Goal: Find specific page/section: Find specific page/section

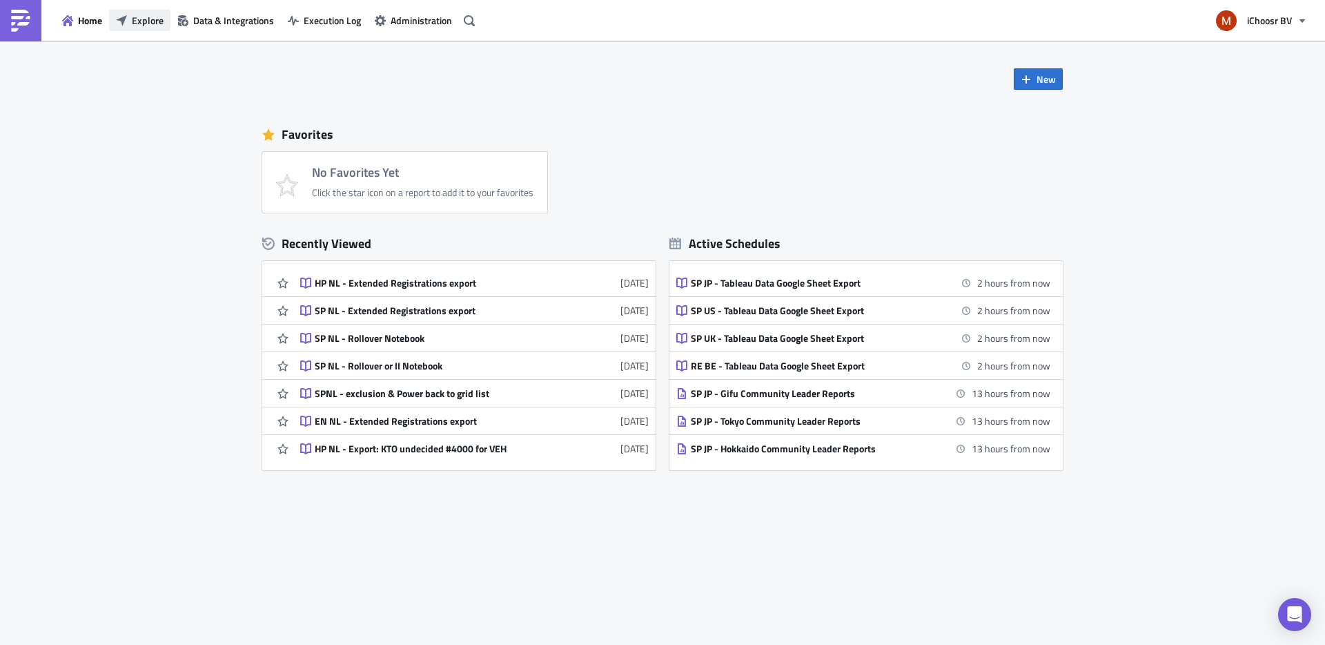
click at [139, 17] on span "Explore" at bounding box center [148, 20] width 32 height 14
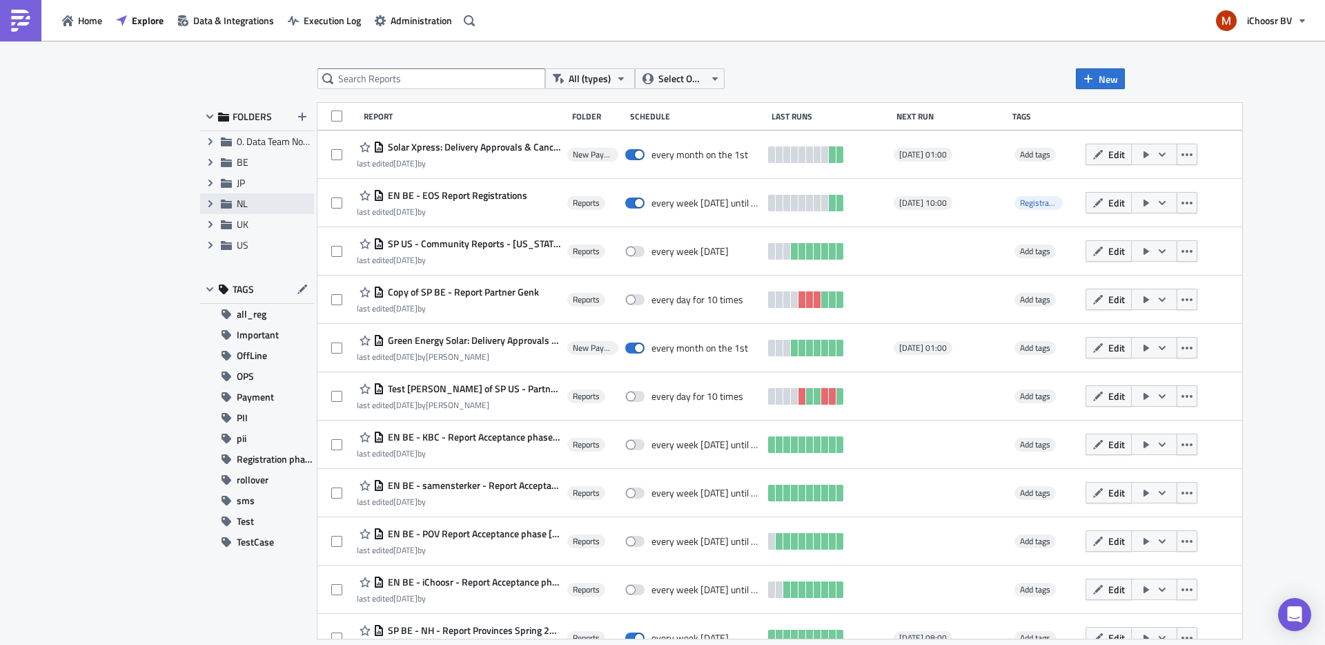
click at [246, 211] on div "Expand group NL" at bounding box center [257, 203] width 114 height 21
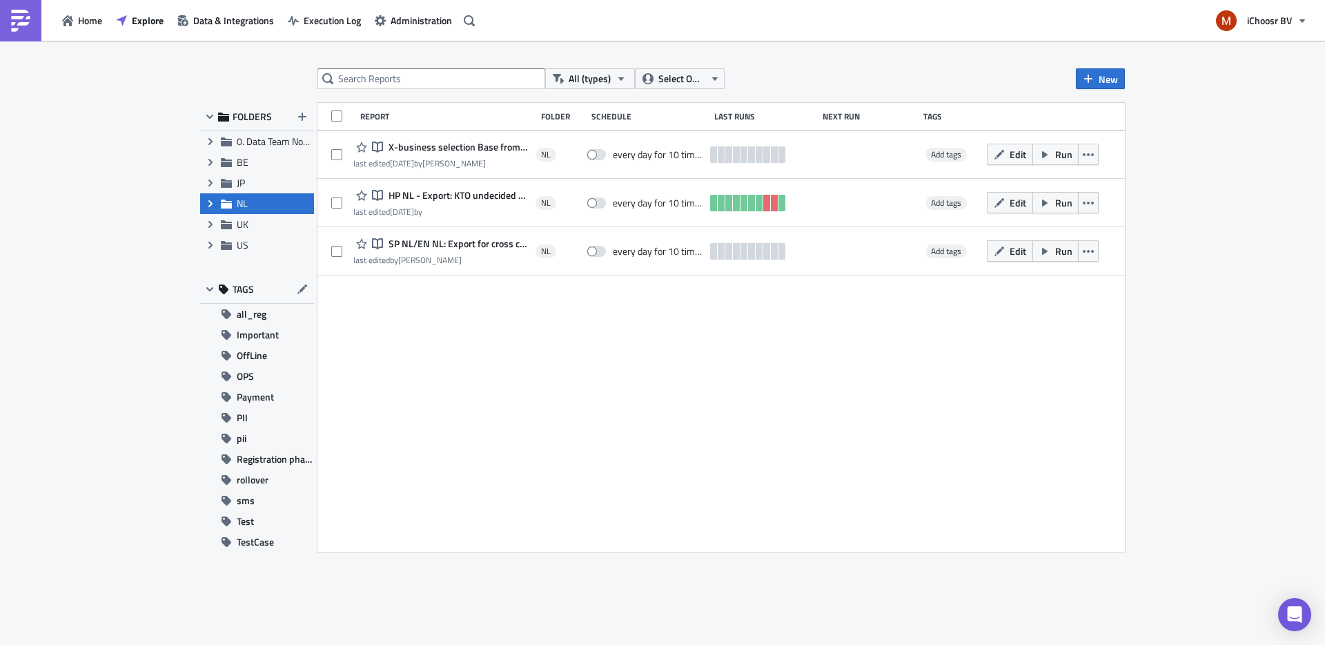
click at [213, 204] on icon "Expand group" at bounding box center [210, 203] width 11 height 11
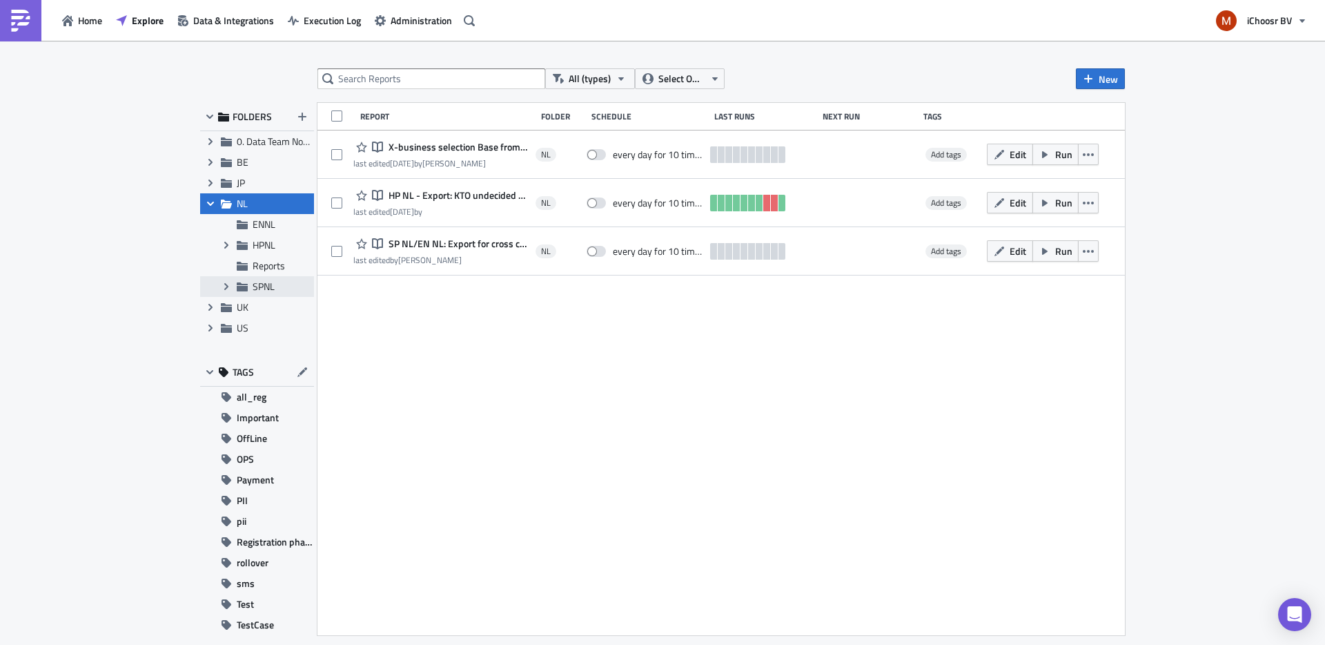
click at [262, 283] on span "SPNL" at bounding box center [264, 286] width 22 height 14
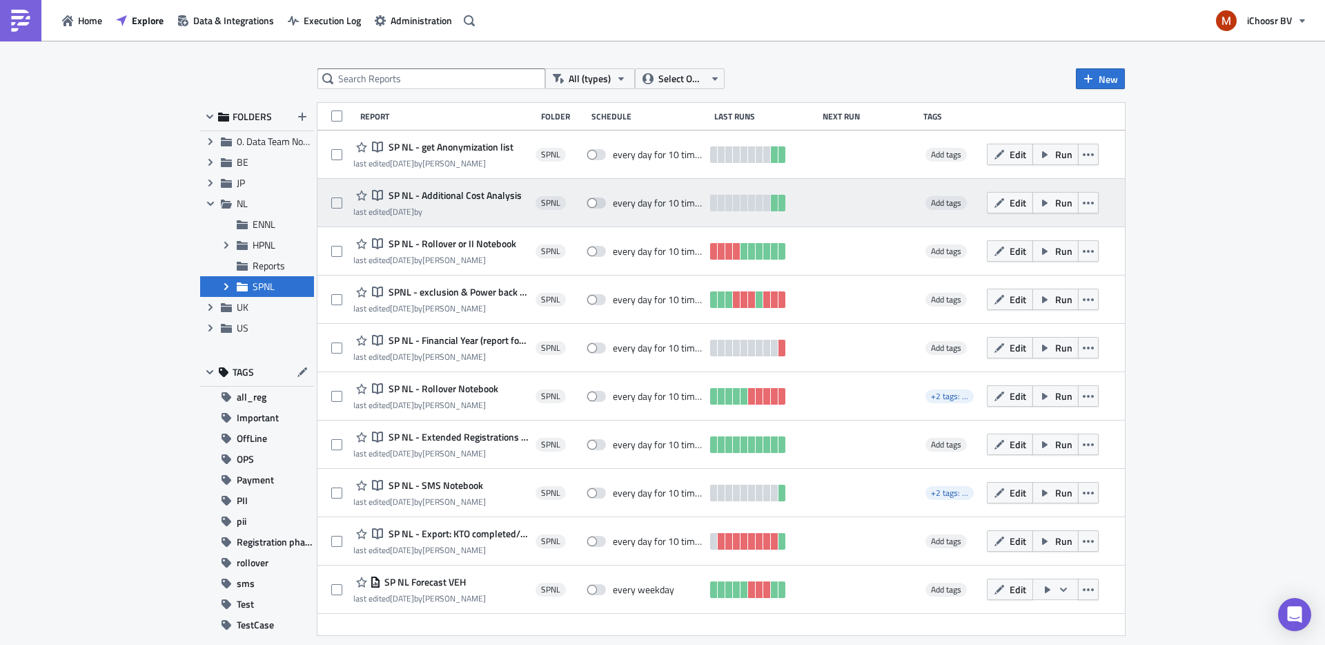
click at [450, 191] on span "SP NL - Additional Cost Analysis" at bounding box center [453, 195] width 137 height 12
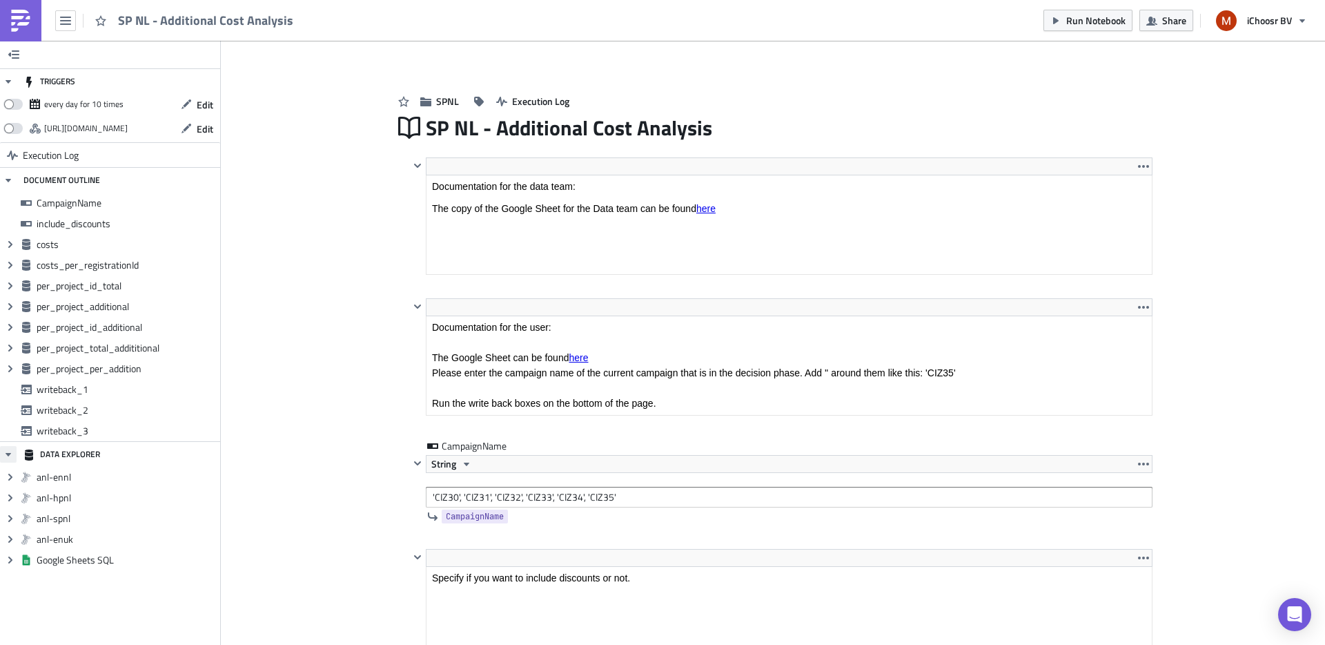
scroll to position [18, 0]
